Goal: Task Accomplishment & Management: Manage account settings

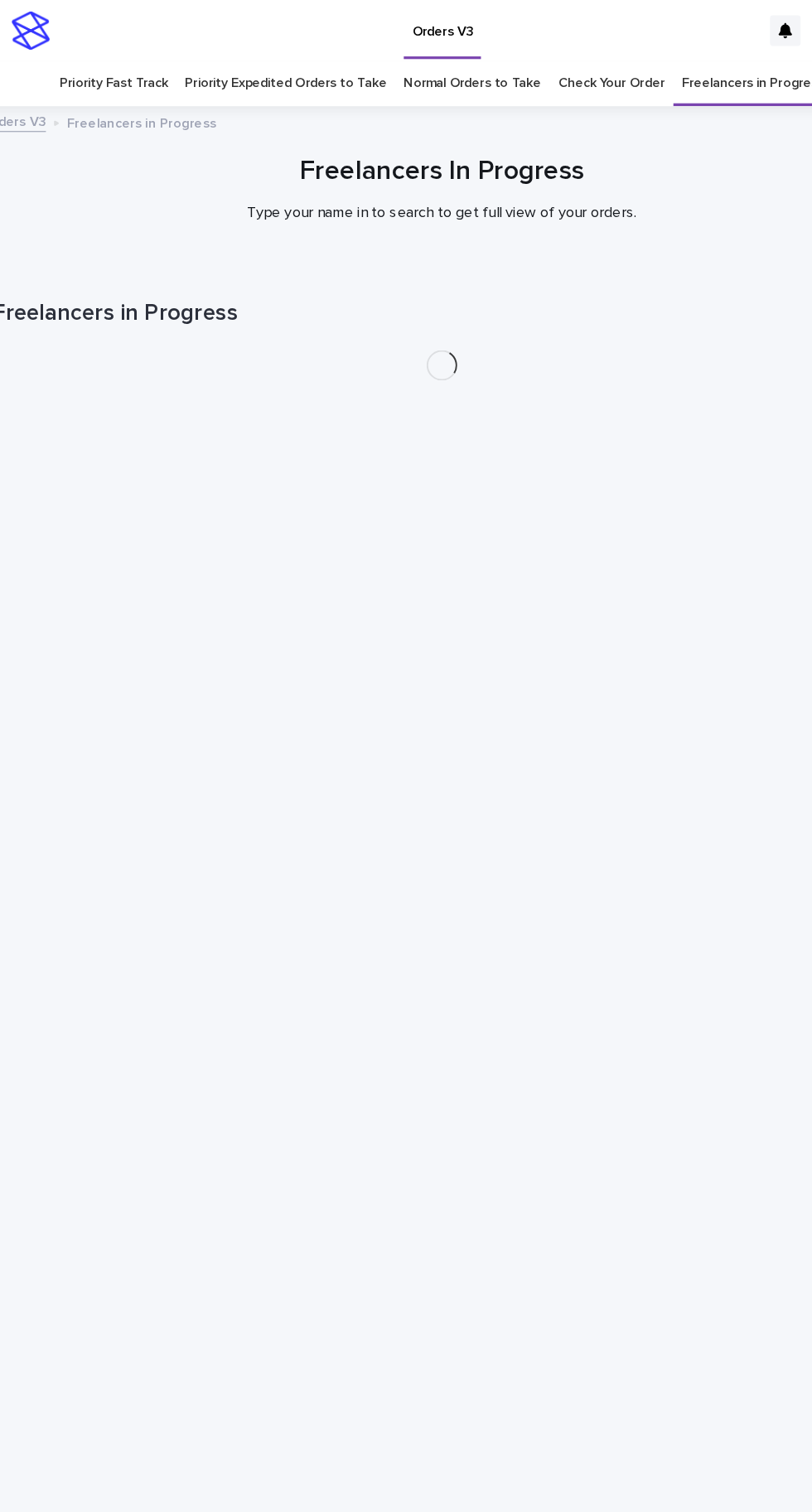
scroll to position [52, 0]
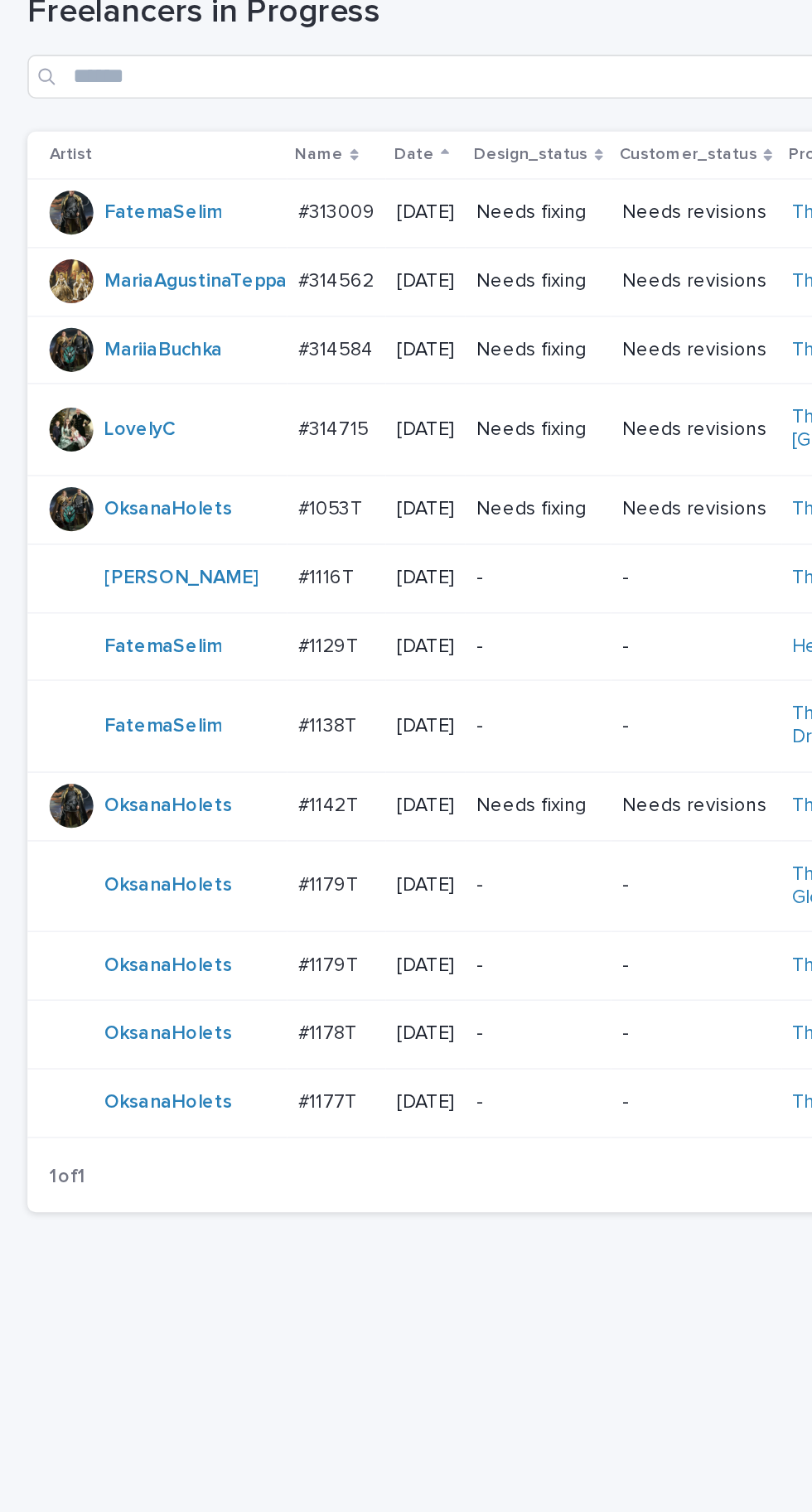
click at [180, 936] on p "#1177T" at bounding box center [199, 927] width 39 height 17
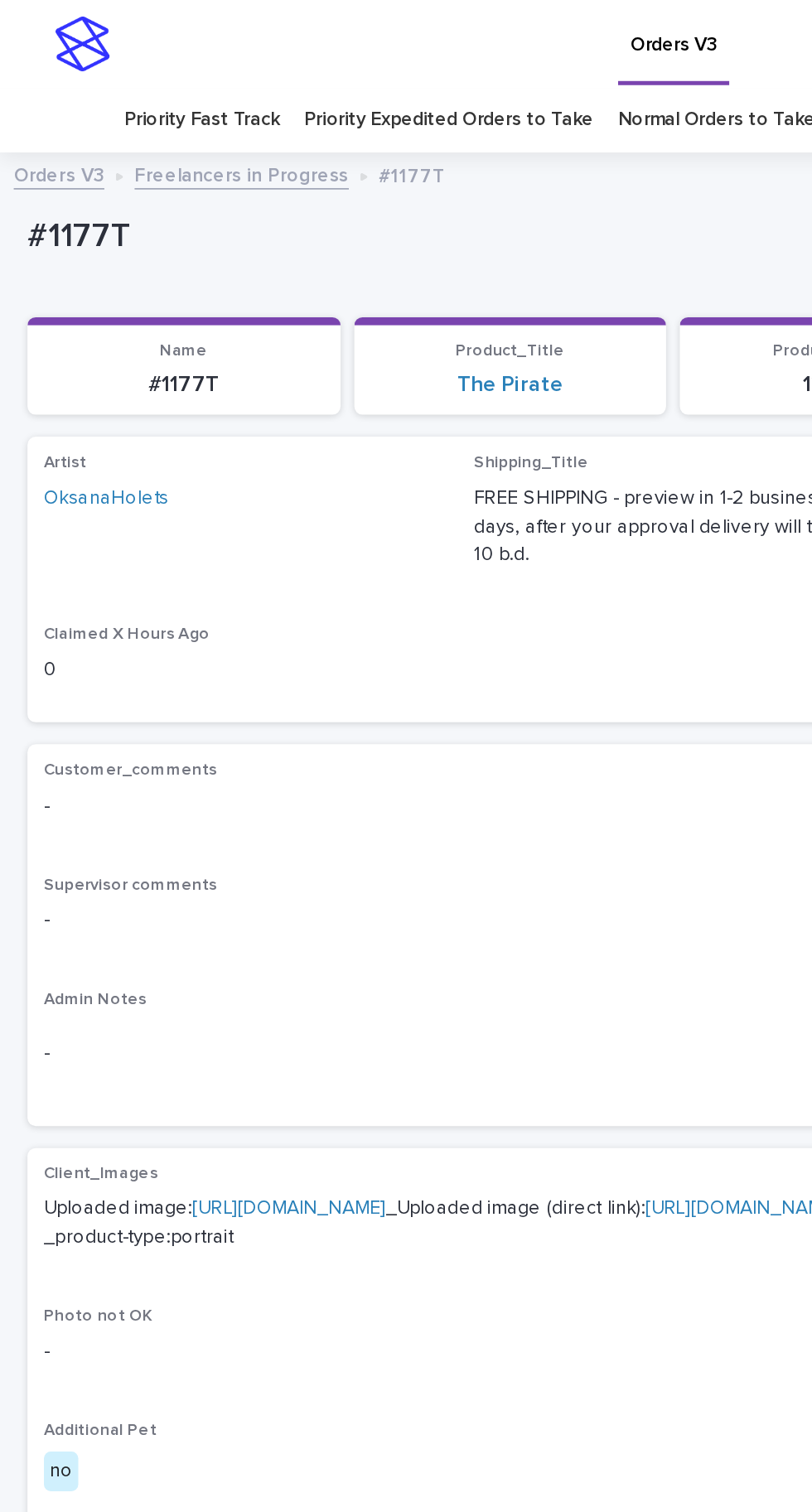
click at [168, 723] on link "[URL][DOMAIN_NAME]" at bounding box center [174, 729] width 117 height 12
click at [183, 723] on link "[URL][DOMAIN_NAME]" at bounding box center [174, 729] width 117 height 12
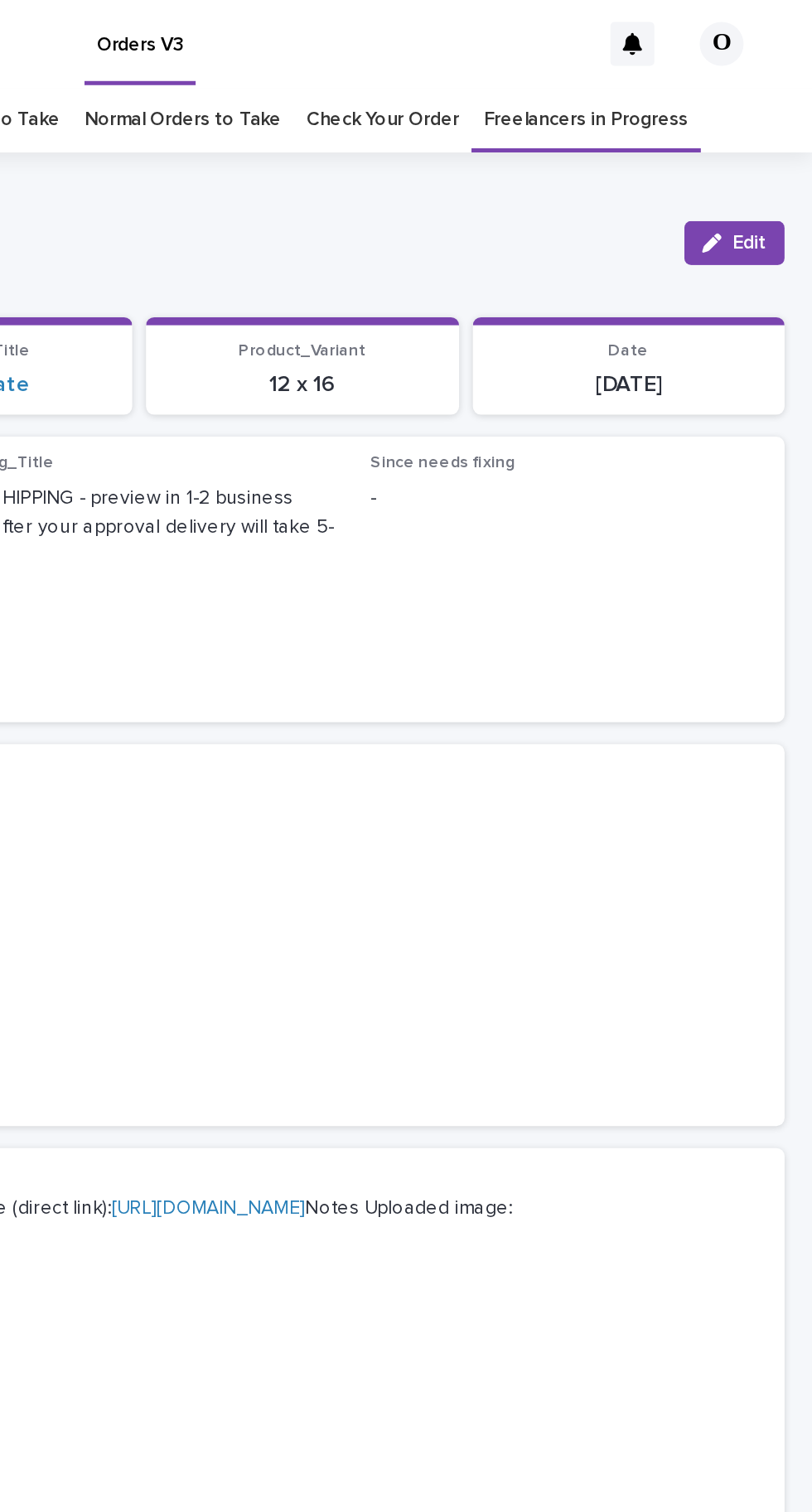
click at [787, 133] on button "Edit" at bounding box center [765, 146] width 60 height 26
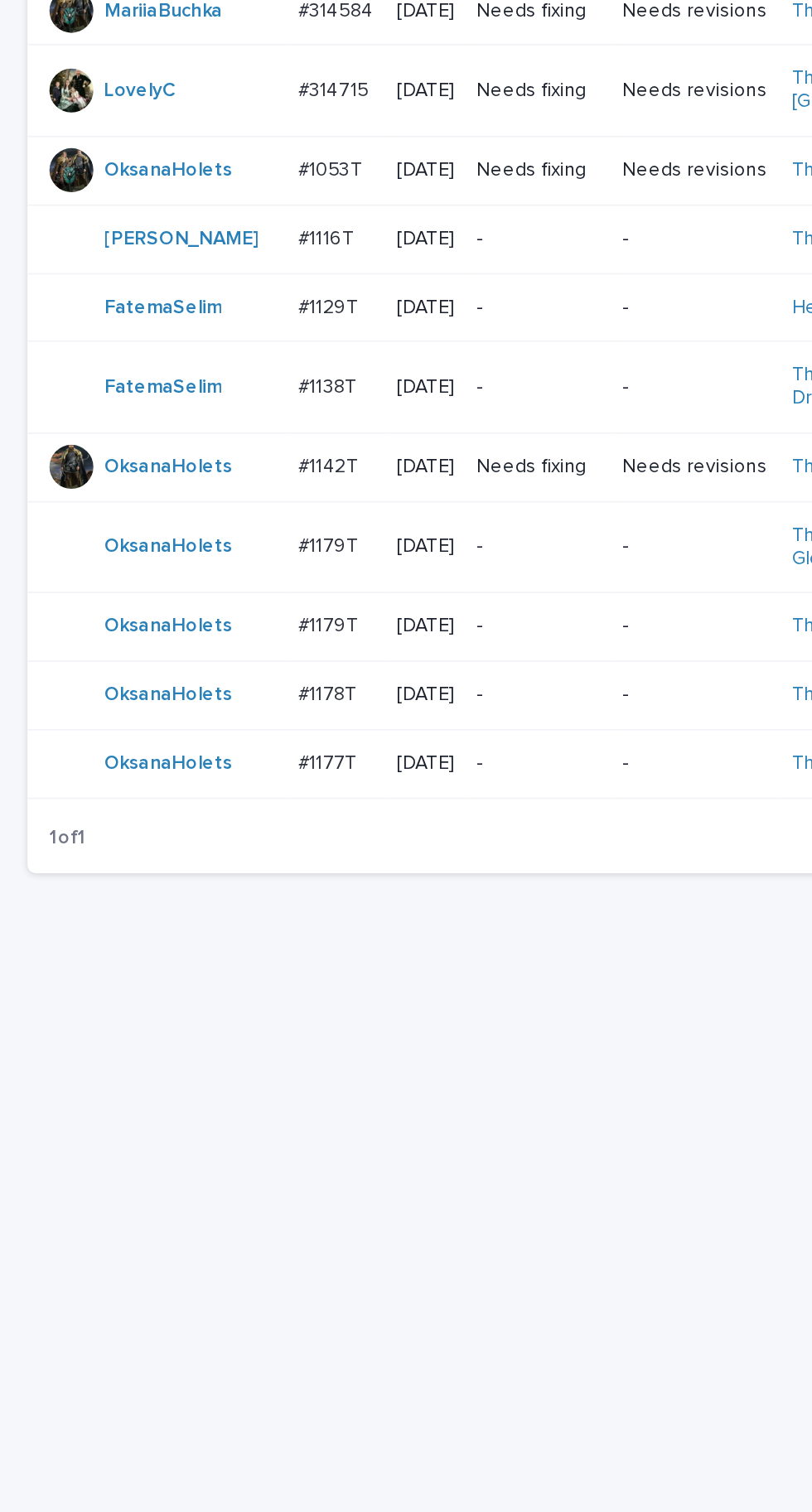
click at [204, 894] on p "#1178T" at bounding box center [199, 886] width 39 height 17
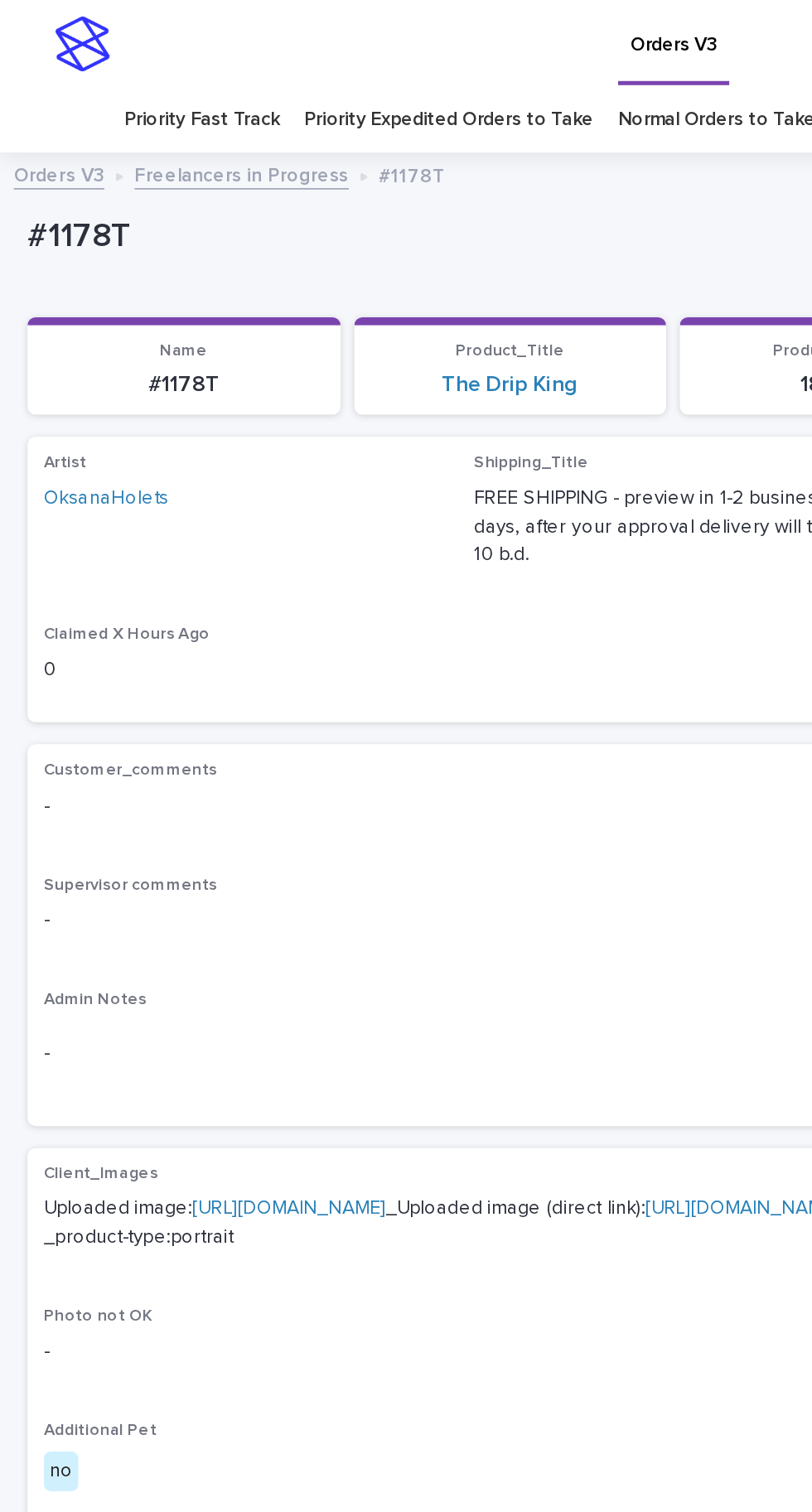
click at [205, 723] on link "[URL][DOMAIN_NAME]" at bounding box center [174, 729] width 117 height 12
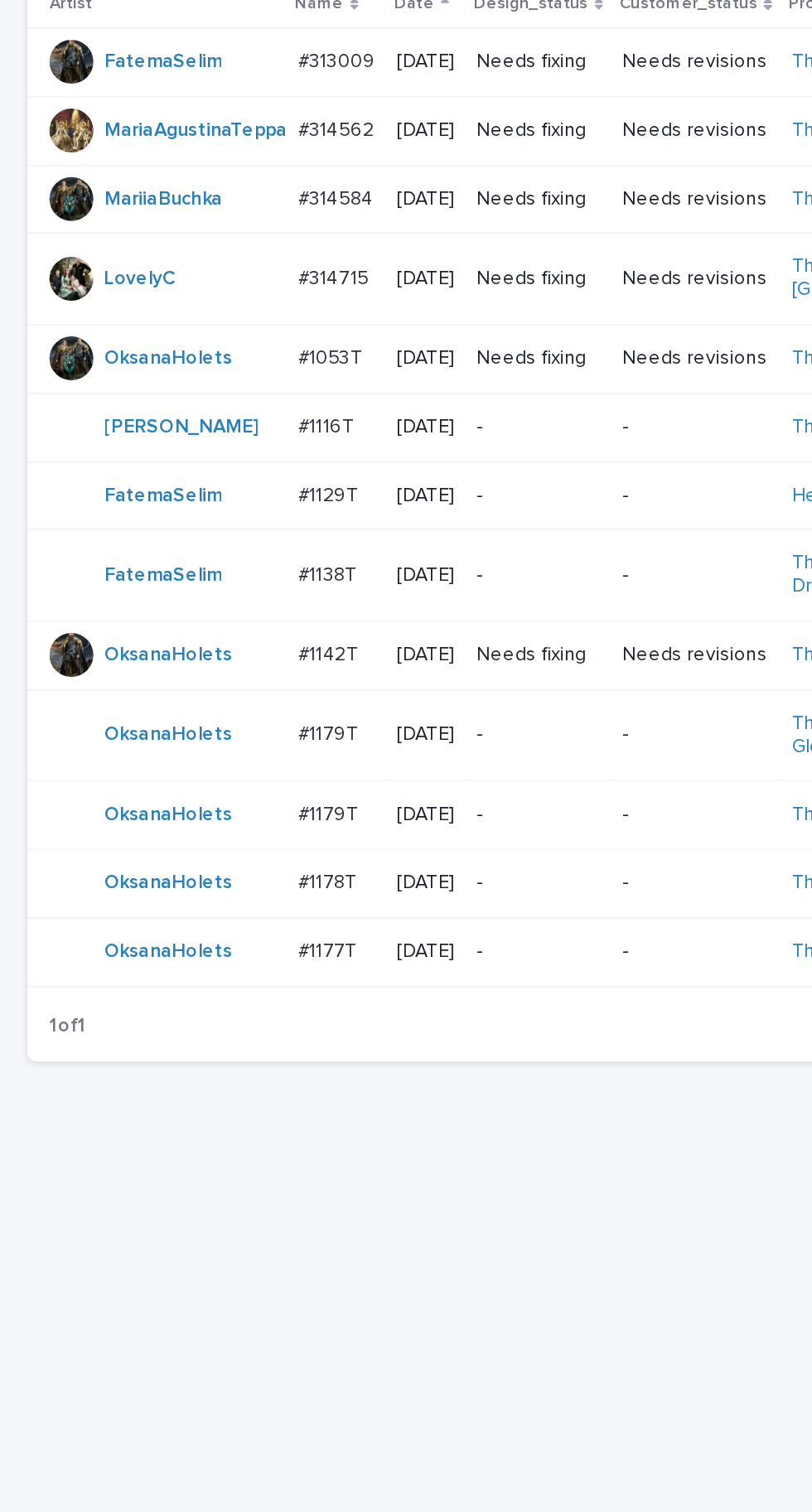
click at [189, 936] on p "#1177T" at bounding box center [199, 927] width 39 height 17
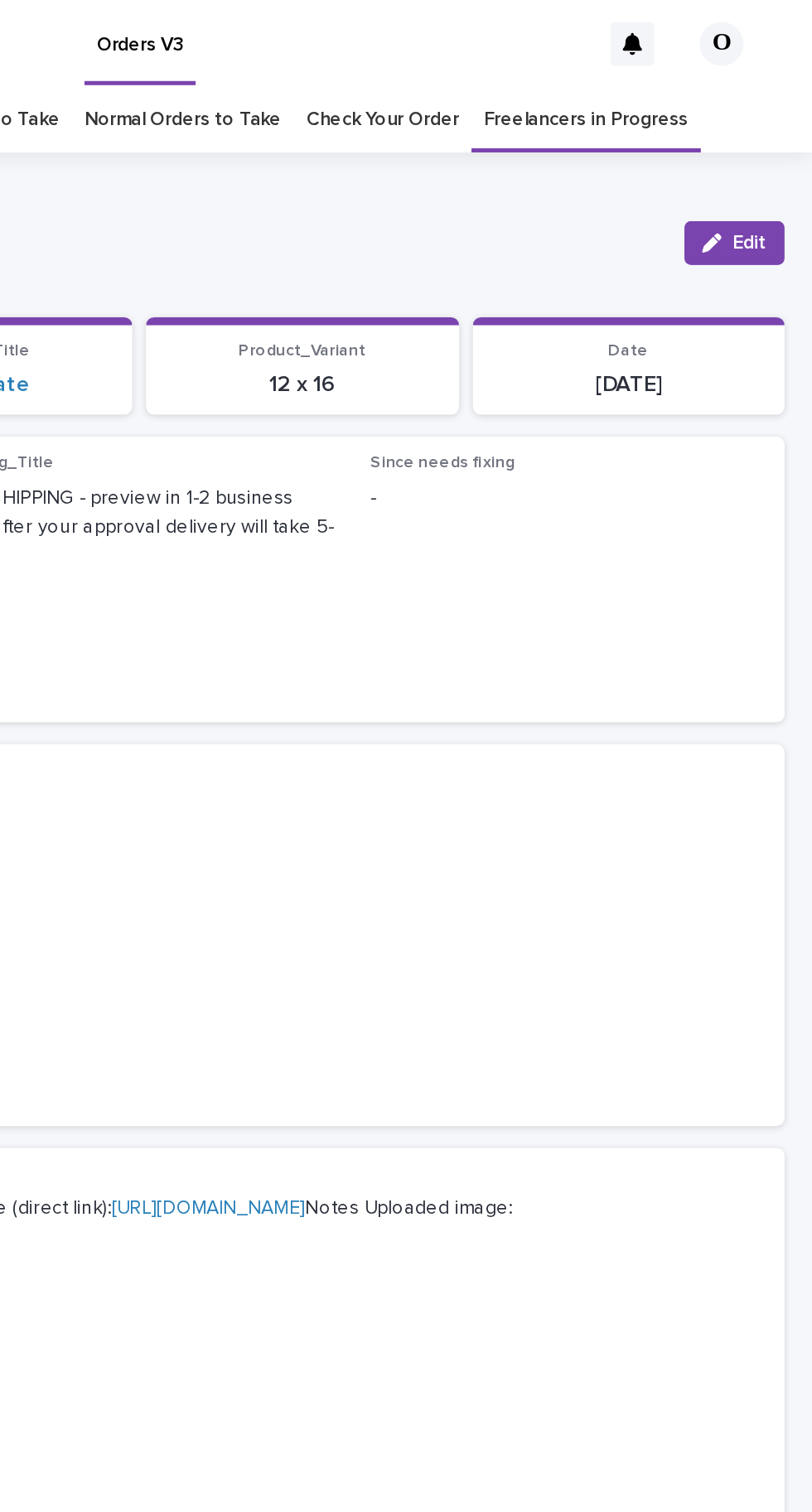
click at [777, 119] on div "#1177T Edit #1177T Edit Sorry, there was an error saving your record. Please tr…" at bounding box center [406, 749] width 779 height 1294
click at [787, 137] on button "Edit" at bounding box center [765, 146] width 60 height 26
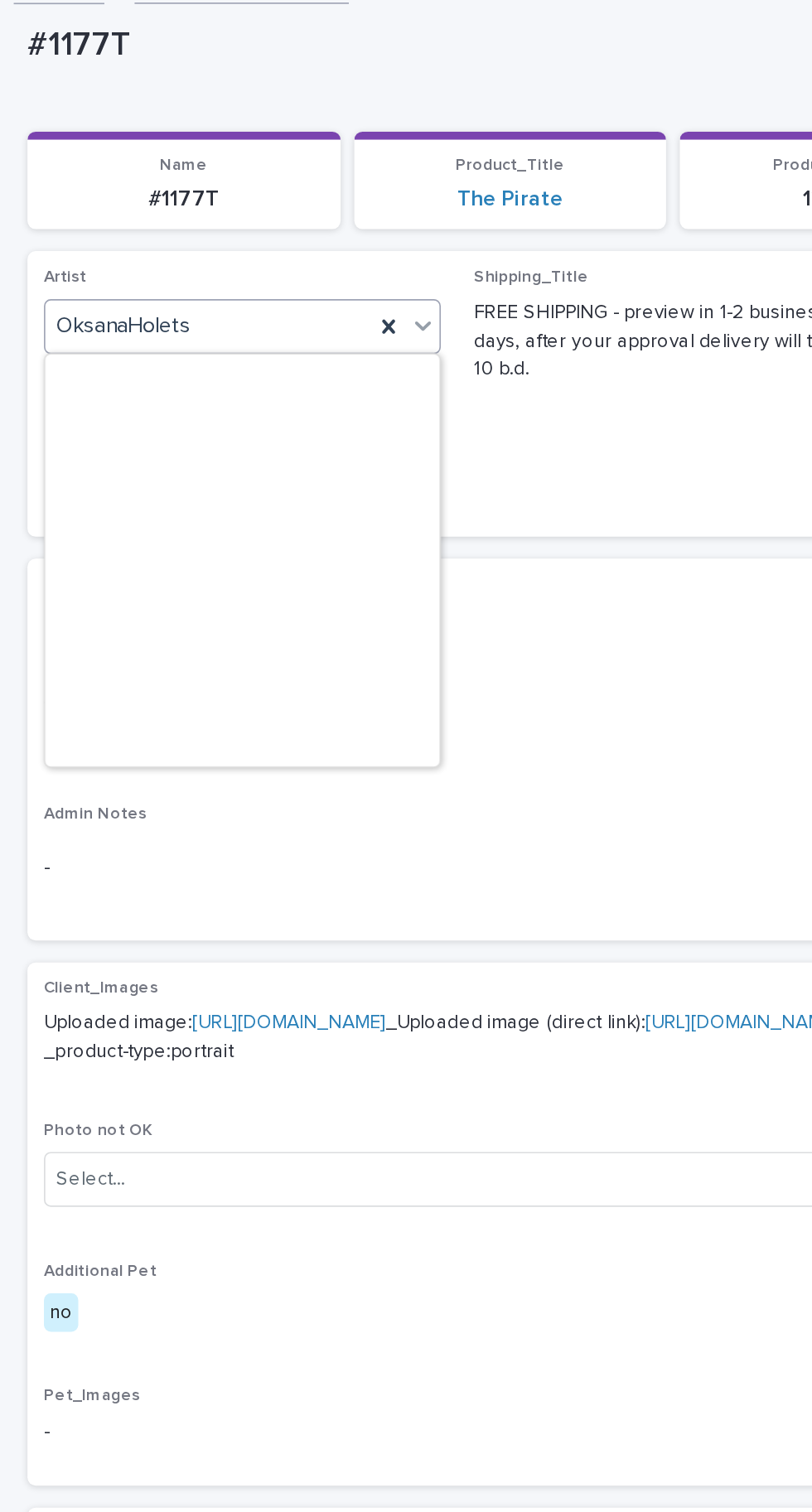
scroll to position [9336, 0]
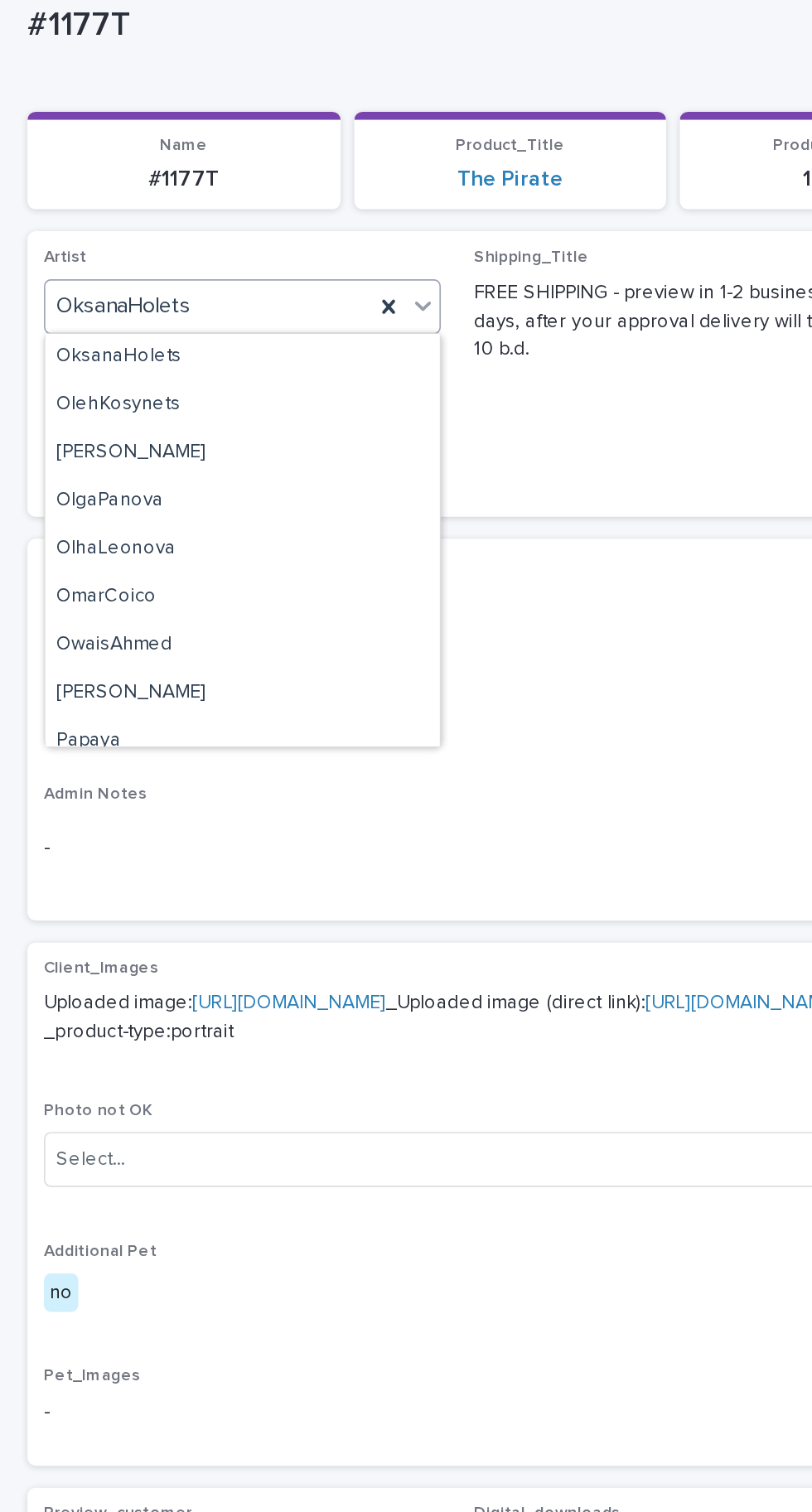
type input "*"
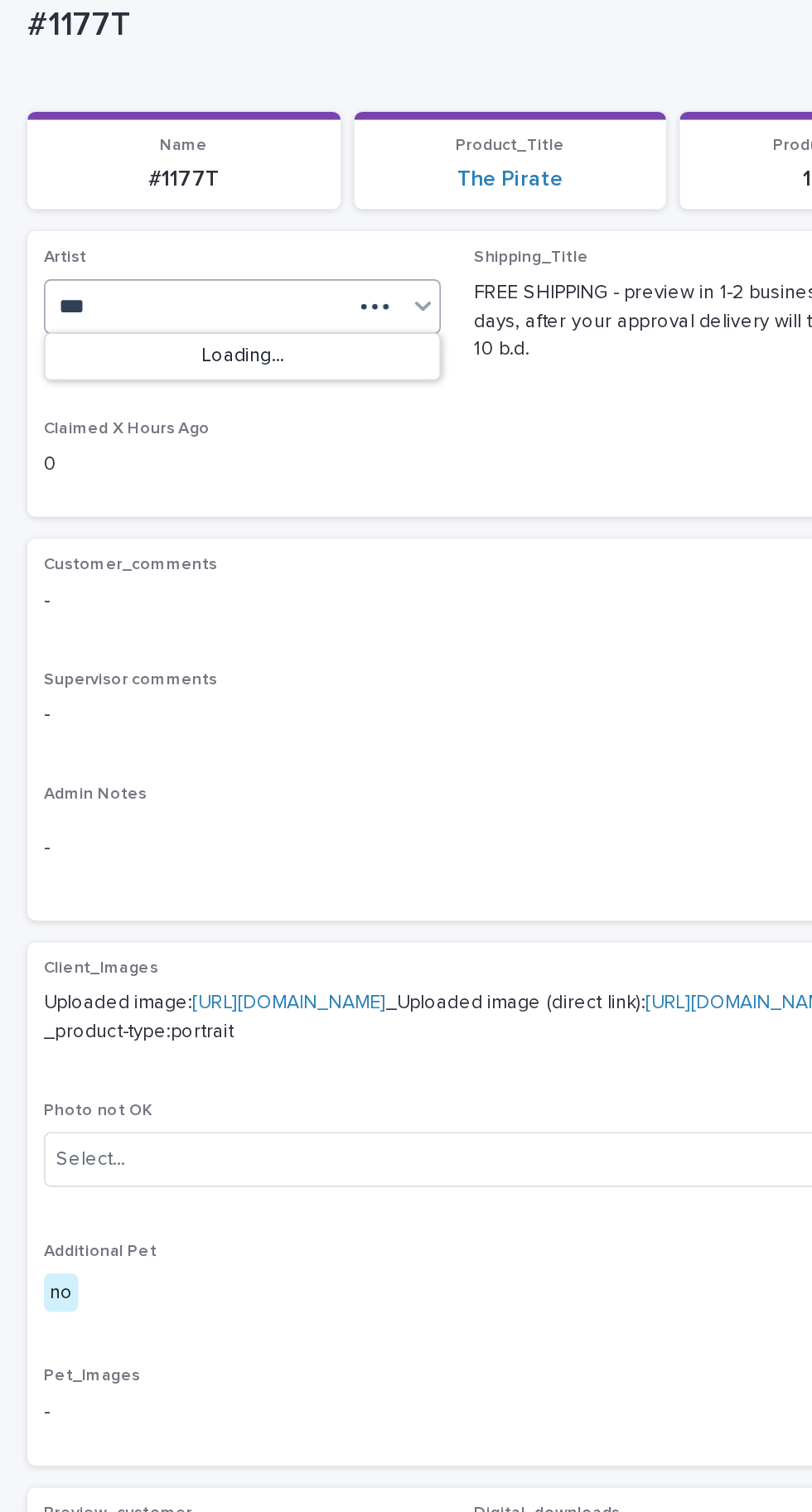
scroll to position [0, 0]
type input "*"
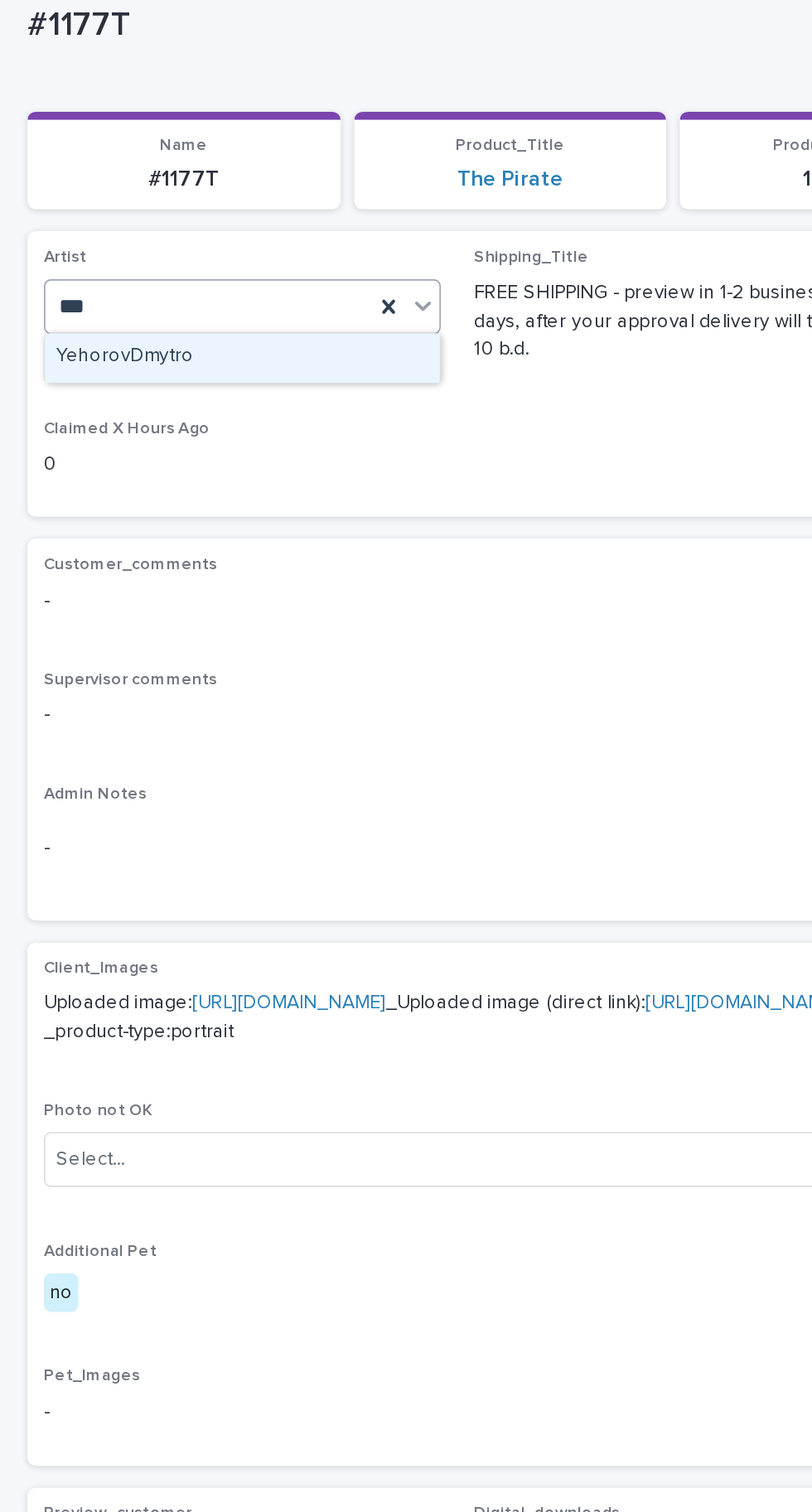
click at [190, 335] on div "YehorovDmytro" at bounding box center [146, 340] width 238 height 29
type input "***"
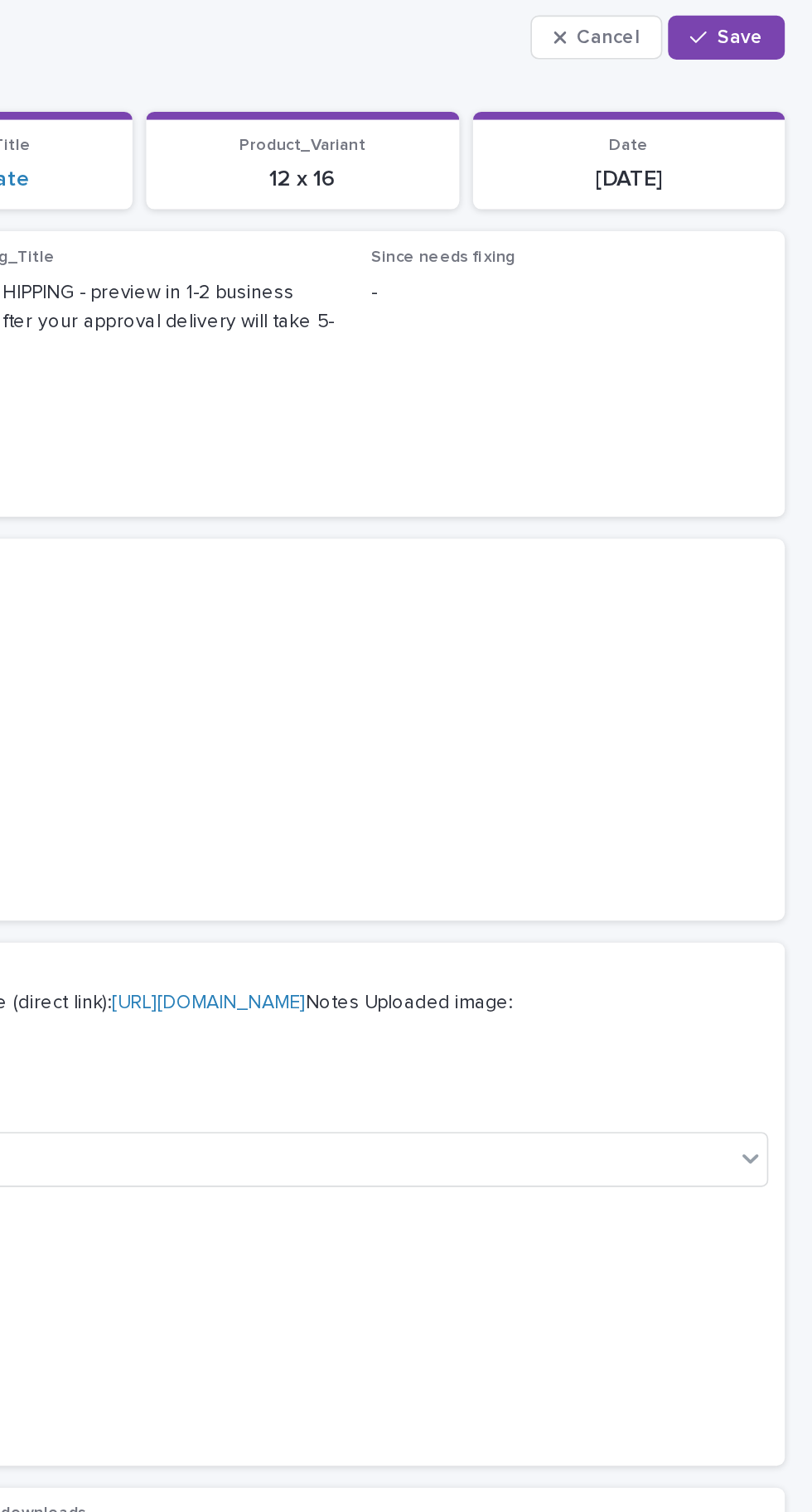
click at [794, 137] on button "Save" at bounding box center [760, 146] width 71 height 26
